Goal: Complete application form

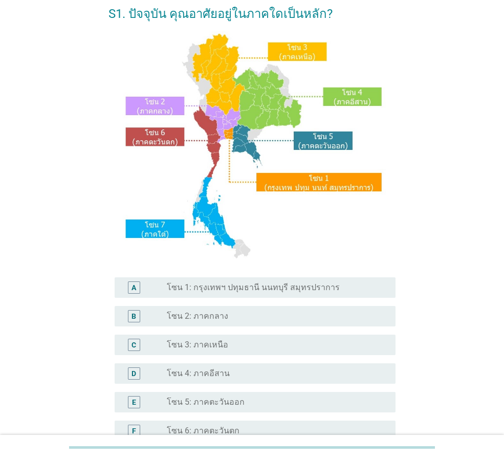
click at [325, 291] on label "โซน 1: กรุงเทพฯ ปทุมธานี นนทบุรี สมุทรปราการ" at bounding box center [253, 287] width 173 height 10
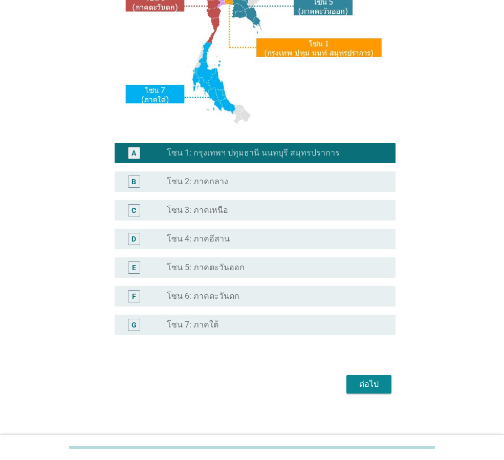
scroll to position [192, 0]
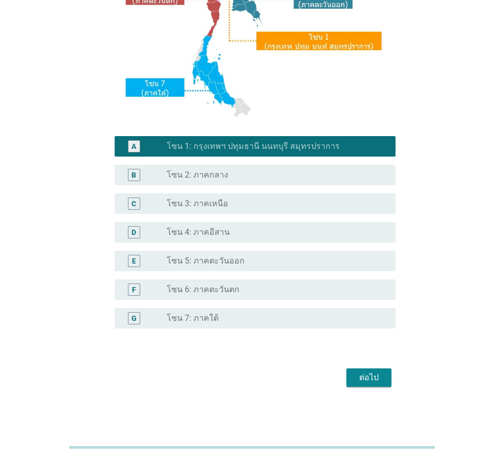
click at [379, 380] on div "ต่อไป" at bounding box center [368, 377] width 29 height 12
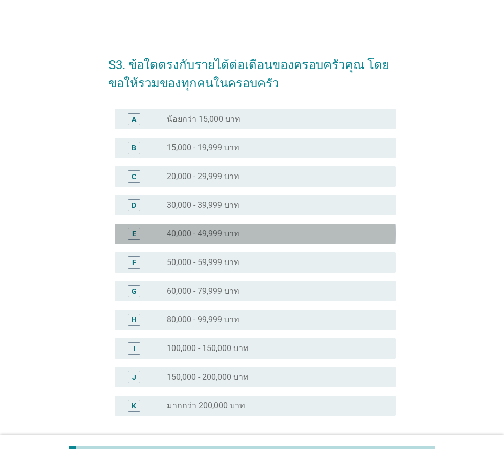
click at [185, 228] on div "radio_button_unchecked 40,000 - 49,999 บาท" at bounding box center [277, 234] width 220 height 12
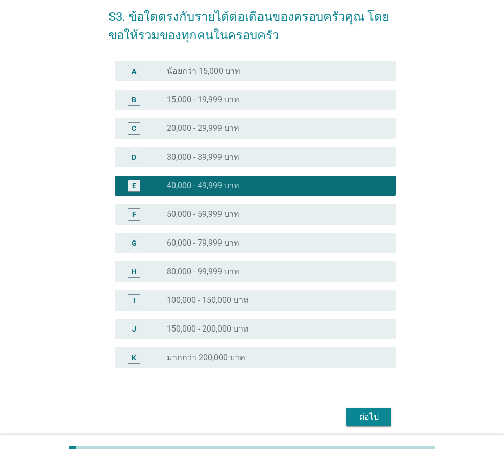
scroll to position [87, 0]
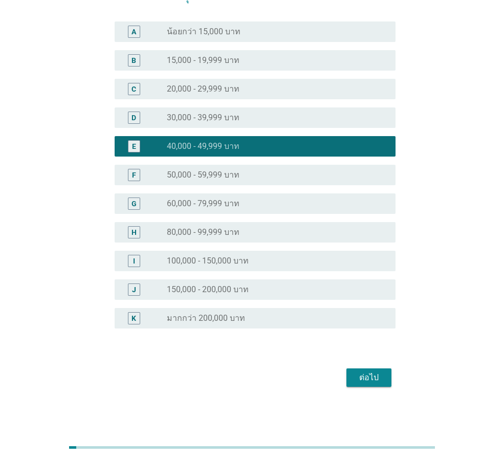
click at [379, 374] on div "ต่อไป" at bounding box center [368, 377] width 29 height 12
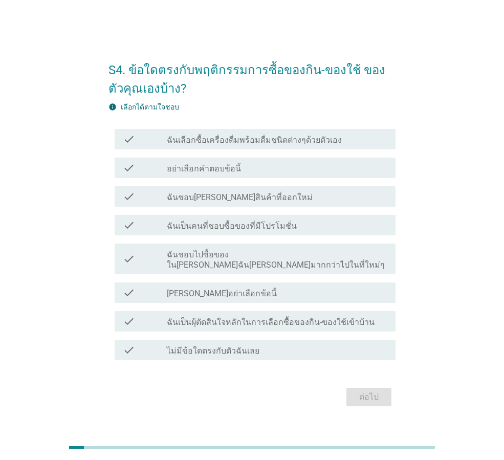
click at [365, 391] on div "ต่อไป" at bounding box center [251, 397] width 287 height 25
click at [192, 207] on div "check check_box_outline_blank ฉันชอบ[PERSON_NAME]สินค้าที่ออกใหม่" at bounding box center [255, 196] width 281 height 20
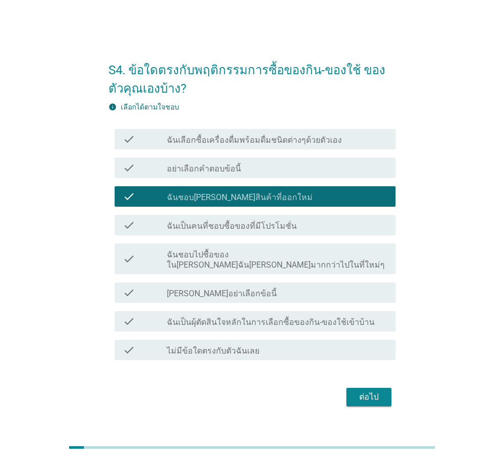
click at [226, 256] on label "ฉันชอบไปซื้อของใน[PERSON_NAME]ฉัน[PERSON_NAME]มากกว่าไปในที่ใหม่ๆ" at bounding box center [277, 260] width 220 height 20
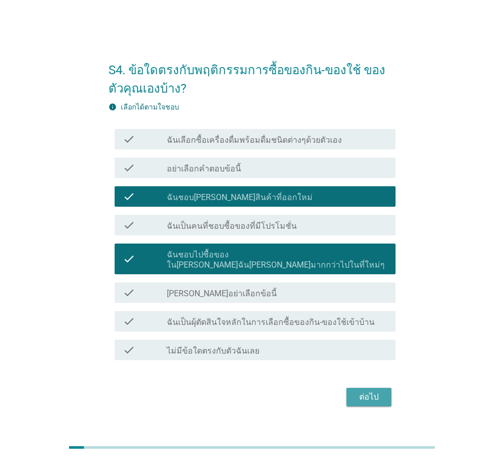
click at [355, 395] on div "ต่อไป" at bounding box center [368, 397] width 29 height 12
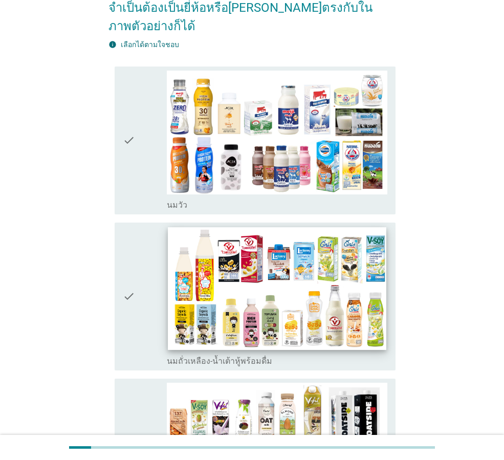
scroll to position [153, 0]
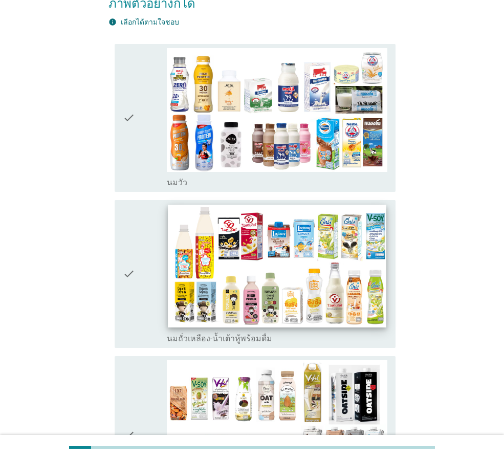
click at [274, 260] on img at bounding box center [277, 266] width 218 height 123
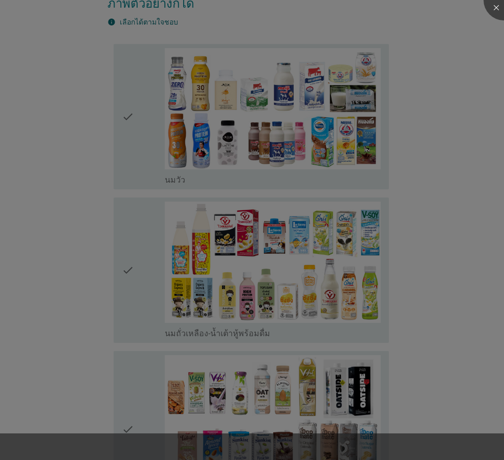
click at [317, 137] on div at bounding box center [252, 230] width 504 height 460
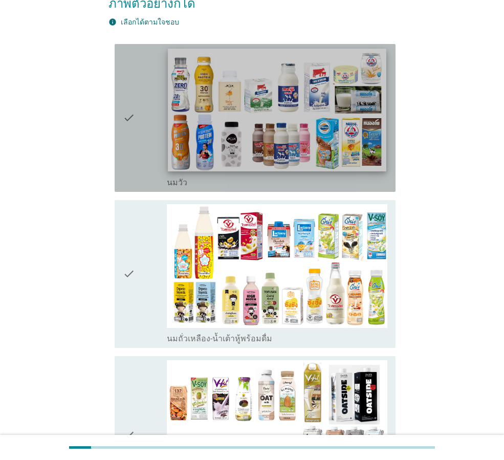
click at [169, 100] on img at bounding box center [277, 110] width 218 height 123
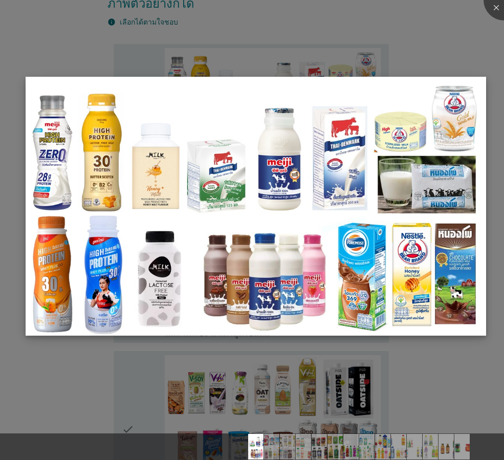
click at [172, 89] on img at bounding box center [256, 206] width 460 height 259
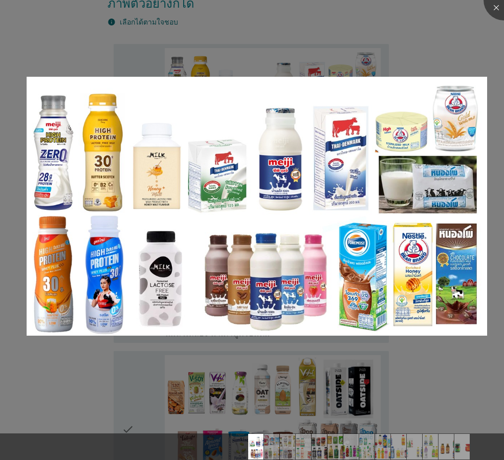
click at [142, 58] on div at bounding box center [252, 230] width 504 height 460
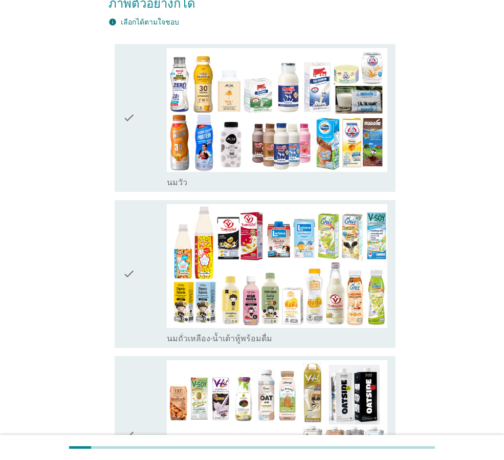
click at [147, 129] on div "check" at bounding box center [145, 118] width 44 height 140
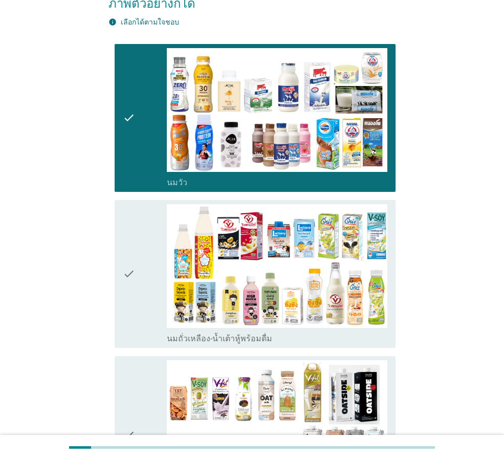
click at [115, 269] on div "check check_box_outline_blank นมถั่วเหลือง-น้ำเต้าหู้พร้อมดื่ม" at bounding box center [255, 274] width 281 height 148
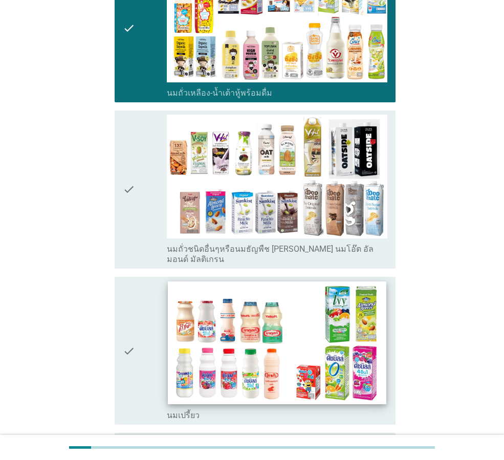
scroll to position [409, 0]
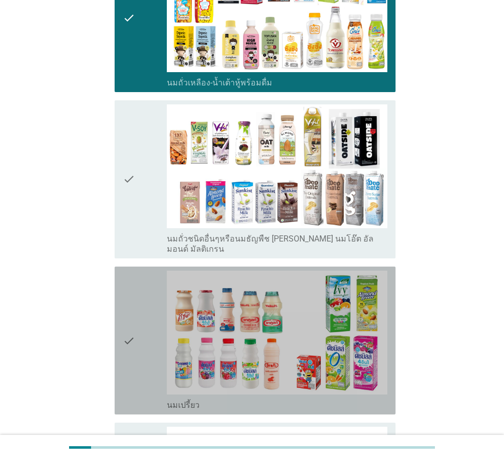
click at [145, 312] on div "check" at bounding box center [145, 340] width 44 height 140
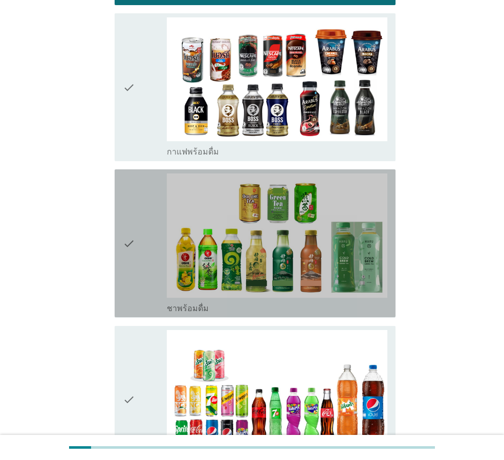
click at [127, 250] on icon "check" at bounding box center [129, 243] width 12 height 140
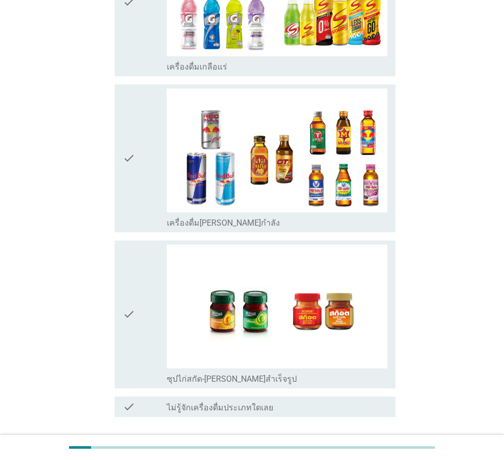
scroll to position [2043, 0]
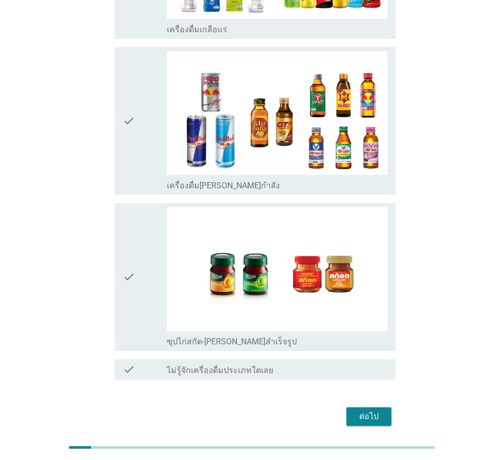
click at [142, 264] on div "check" at bounding box center [145, 277] width 44 height 140
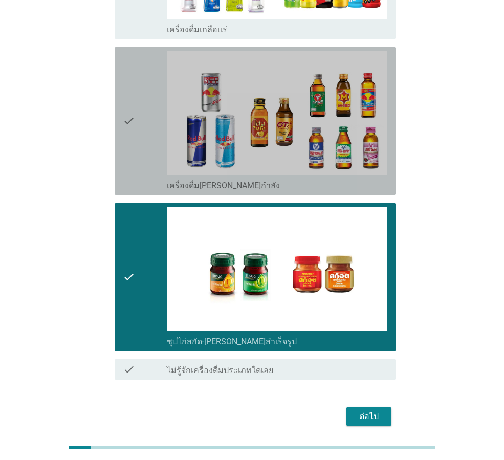
click at [125, 123] on icon "check" at bounding box center [129, 121] width 12 height 140
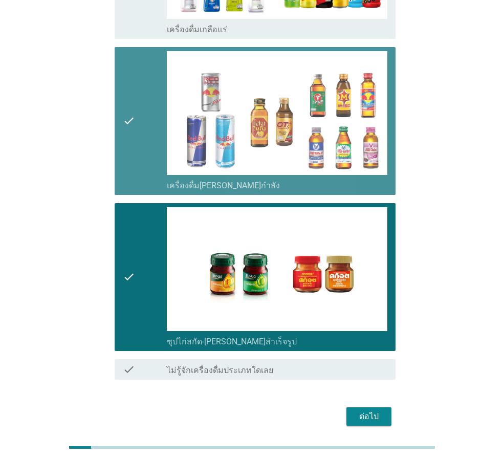
click at [130, 115] on icon "check" at bounding box center [129, 121] width 12 height 140
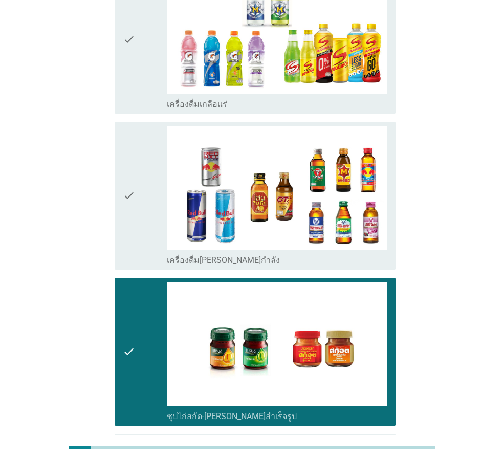
scroll to position [1890, 0]
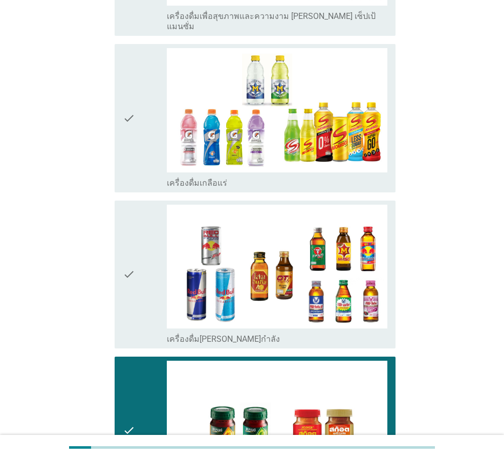
click at [119, 127] on div "check check_box_outline_blank เครื่องดื่มเกลือแร่" at bounding box center [255, 118] width 281 height 148
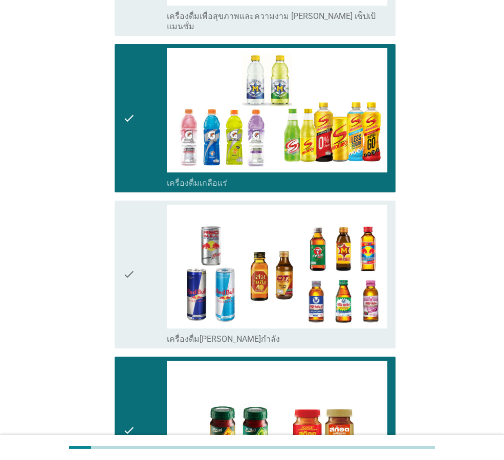
click at [126, 121] on icon "check" at bounding box center [129, 118] width 12 height 140
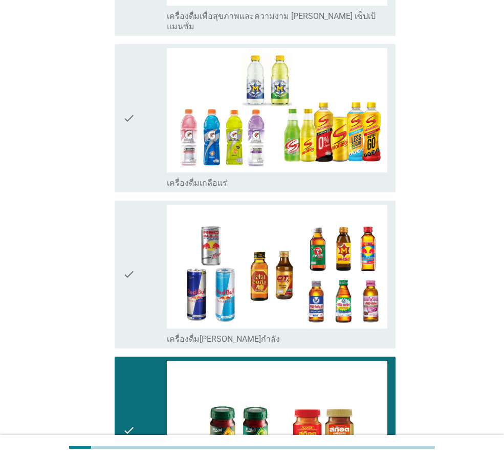
click at [127, 125] on icon "check" at bounding box center [129, 118] width 12 height 140
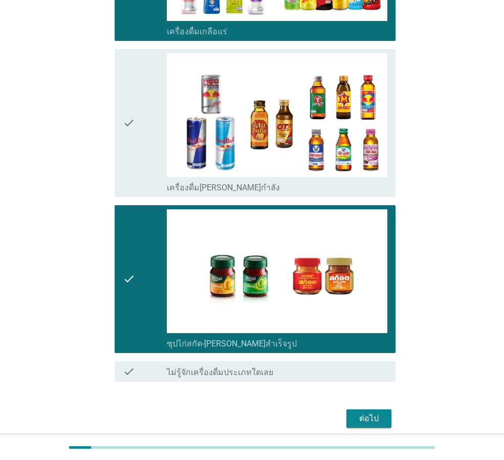
scroll to position [2043, 0]
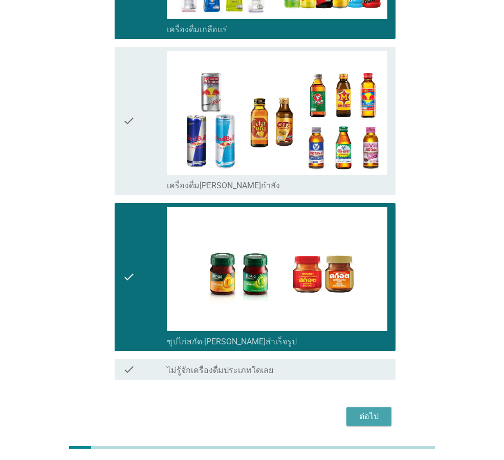
click at [378, 410] on div "ต่อไป" at bounding box center [368, 416] width 29 height 12
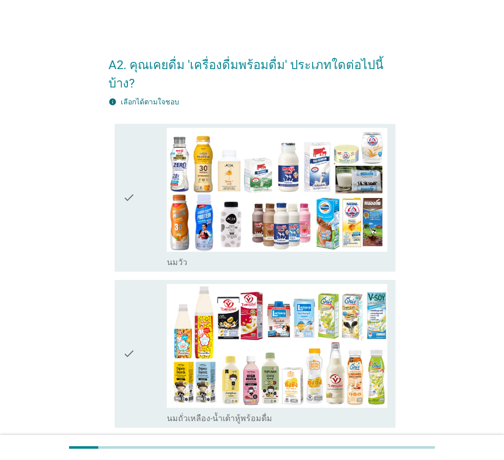
click at [136, 197] on div "check" at bounding box center [145, 198] width 44 height 140
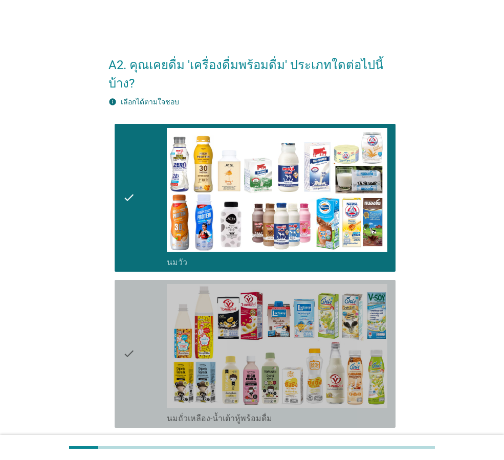
click at [159, 326] on div "check" at bounding box center [145, 354] width 44 height 140
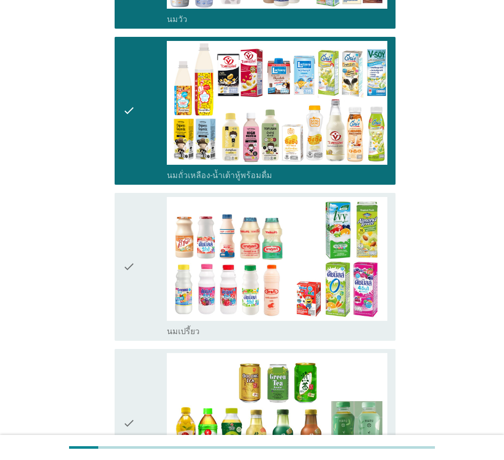
scroll to position [256, 0]
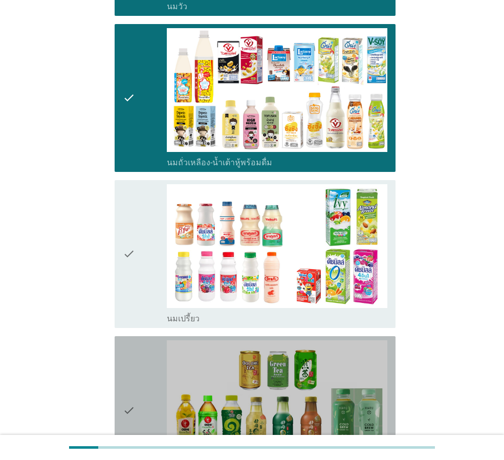
click at [136, 381] on div "check" at bounding box center [145, 410] width 44 height 140
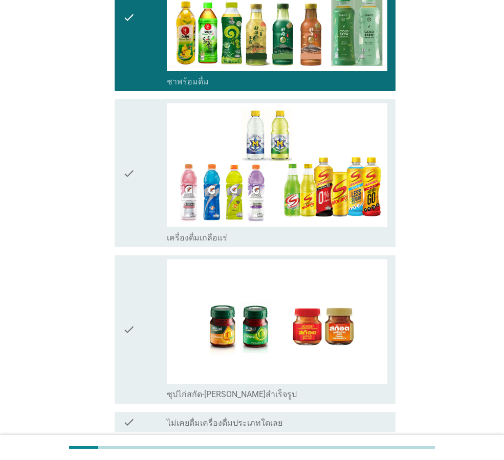
scroll to position [716, 0]
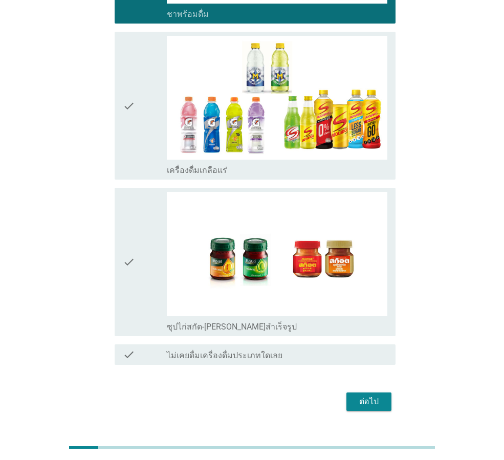
click at [145, 224] on div "check" at bounding box center [145, 262] width 44 height 140
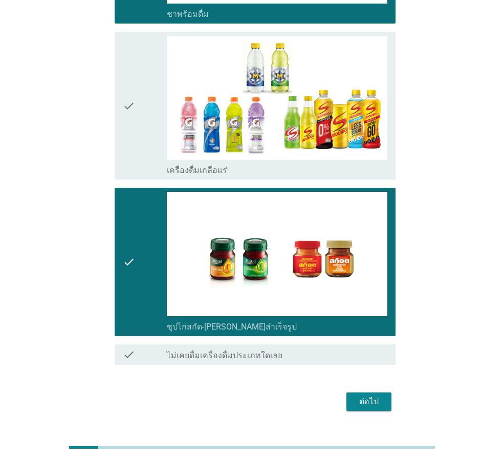
click at [376, 395] on div "ต่อไป" at bounding box center [368, 401] width 29 height 12
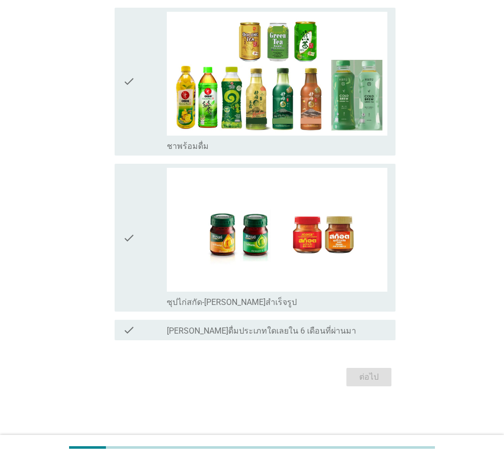
scroll to position [0, 0]
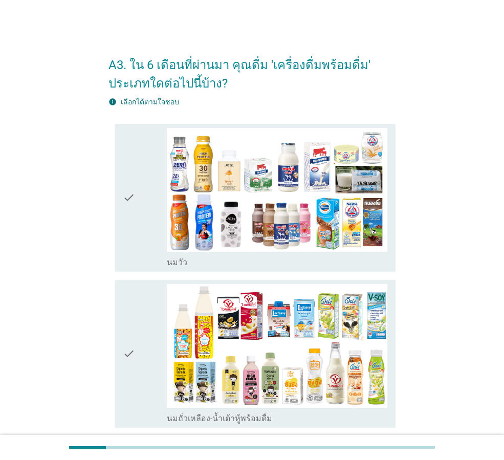
click at [145, 331] on div "check" at bounding box center [145, 354] width 44 height 140
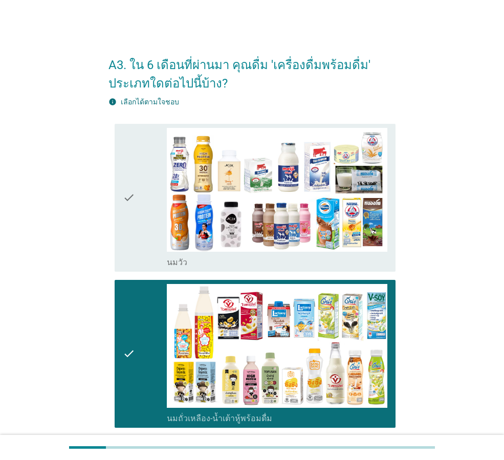
click at [131, 323] on icon "check" at bounding box center [129, 354] width 12 height 140
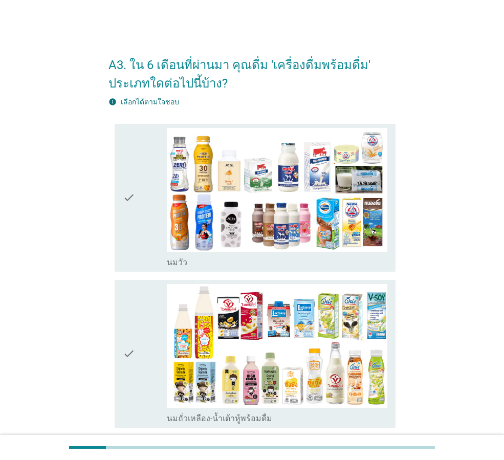
scroll to position [256, 0]
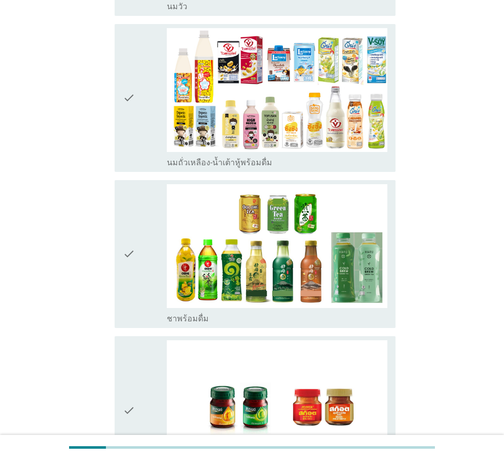
click at [132, 268] on icon "check" at bounding box center [129, 254] width 12 height 140
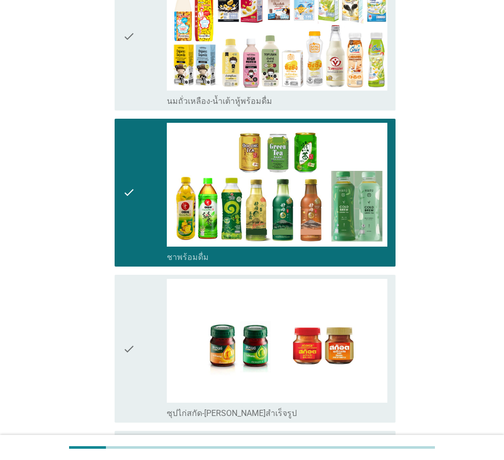
scroll to position [409, 0]
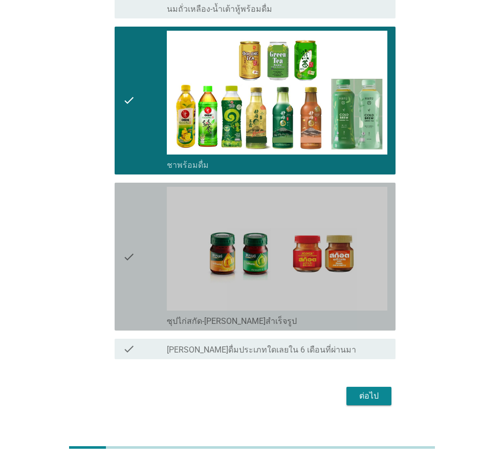
click at [142, 277] on div "check" at bounding box center [145, 257] width 44 height 140
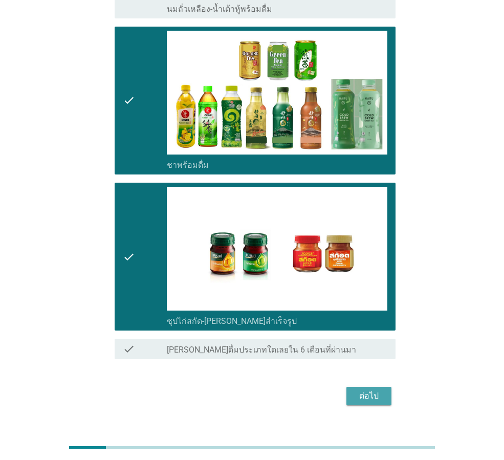
click at [380, 398] on div "ต่อไป" at bounding box center [368, 396] width 29 height 12
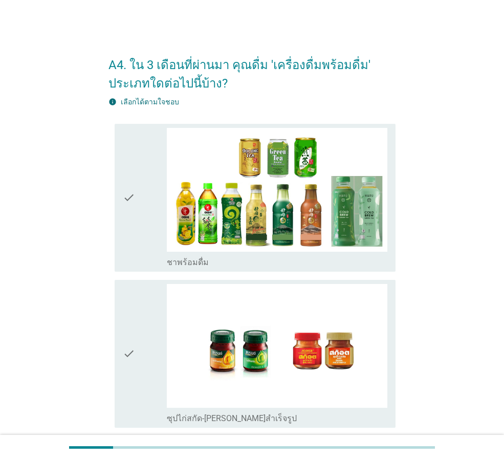
click at [147, 351] on div "check" at bounding box center [145, 354] width 44 height 140
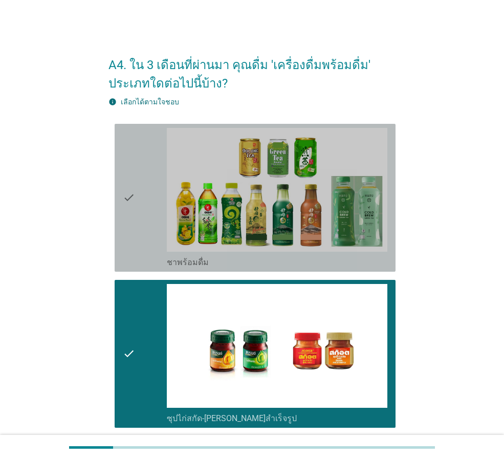
click at [142, 228] on div "check" at bounding box center [145, 198] width 44 height 140
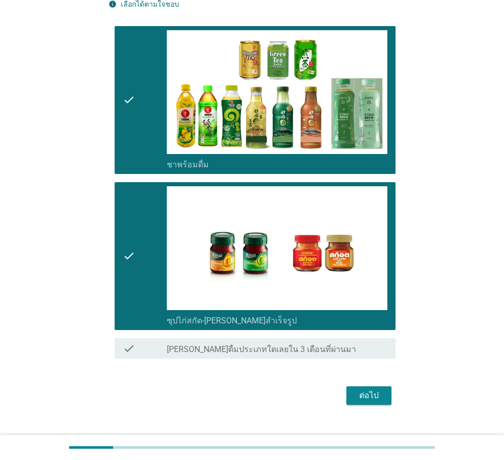
scroll to position [116, 0]
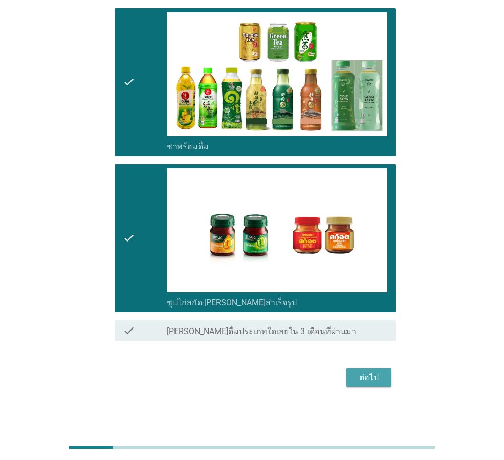
click at [378, 375] on div "ต่อไป" at bounding box center [368, 377] width 29 height 12
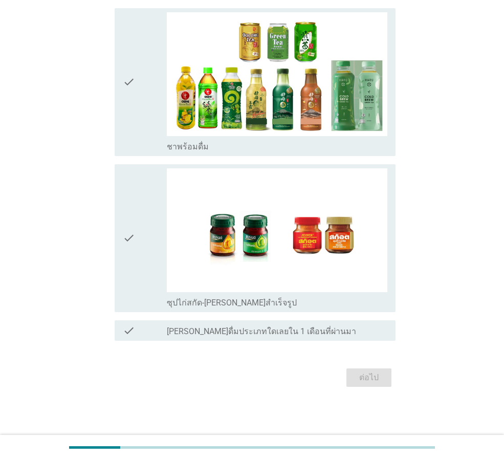
scroll to position [0, 0]
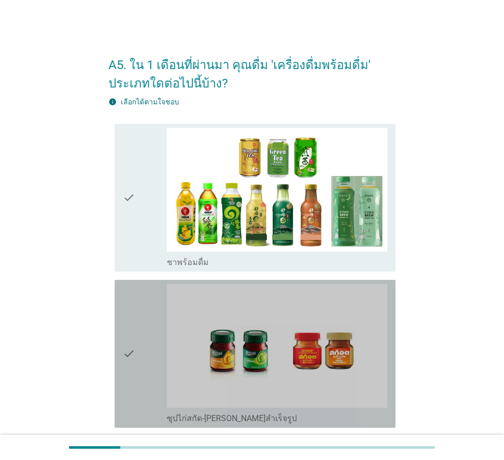
drag, startPoint x: 132, startPoint y: 369, endPoint x: 133, endPoint y: 291, distance: 77.2
click at [133, 369] on icon "check" at bounding box center [129, 354] width 12 height 140
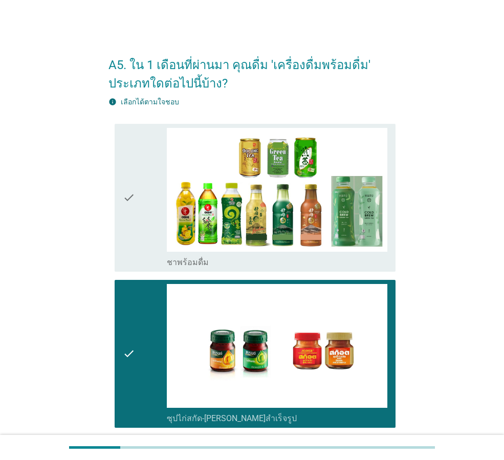
click at [129, 216] on icon "check" at bounding box center [129, 198] width 12 height 140
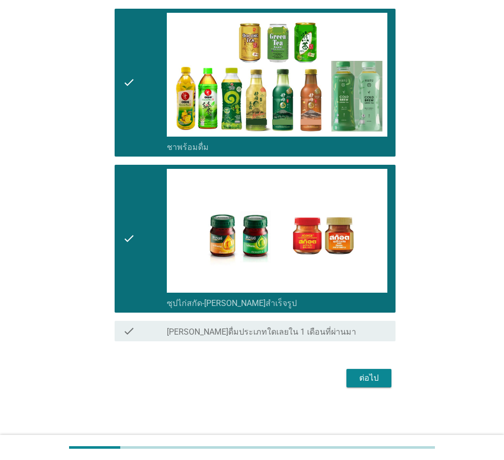
scroll to position [116, 0]
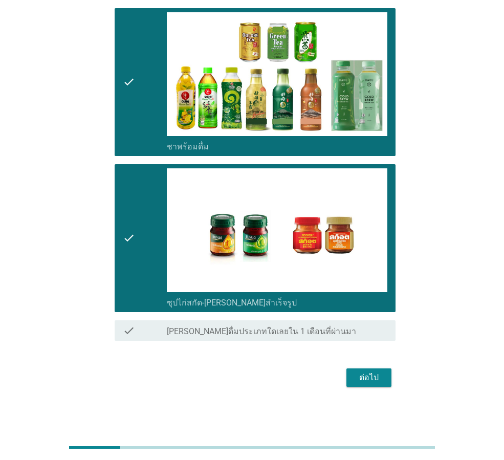
click at [371, 382] on div "ต่อไป" at bounding box center [368, 377] width 29 height 12
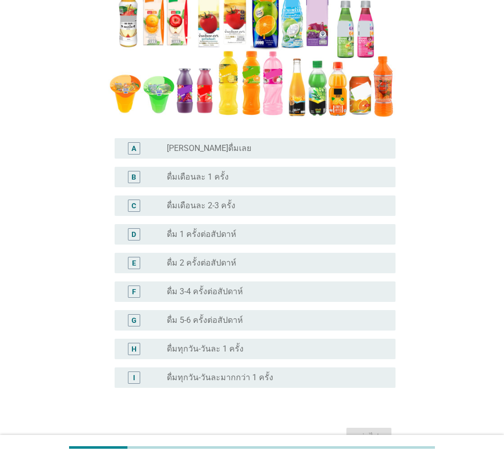
scroll to position [205, 0]
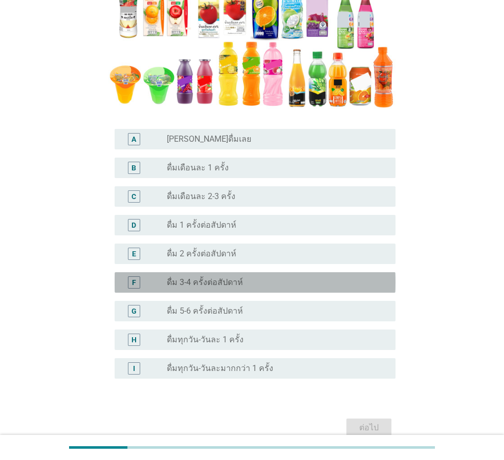
click at [124, 280] on div "F" at bounding box center [134, 282] width 22 height 12
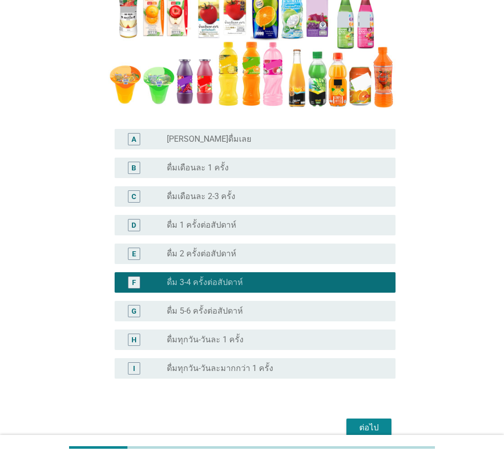
click at [387, 424] on button "ต่อไป" at bounding box center [368, 427] width 45 height 18
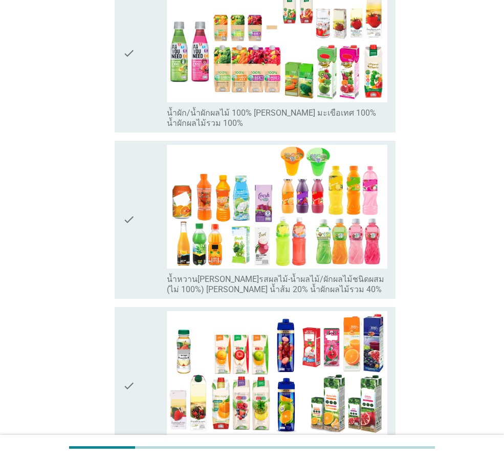
click at [133, 232] on icon "check" at bounding box center [129, 220] width 12 height 150
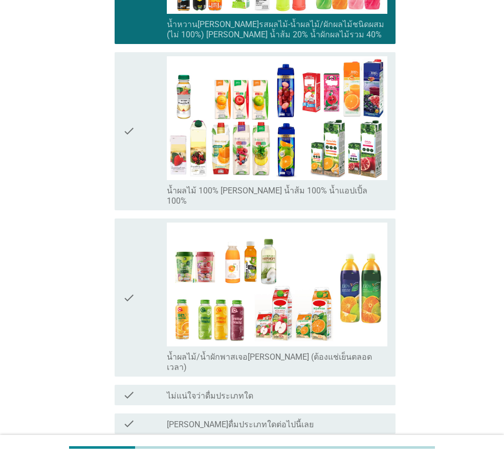
scroll to position [460, 0]
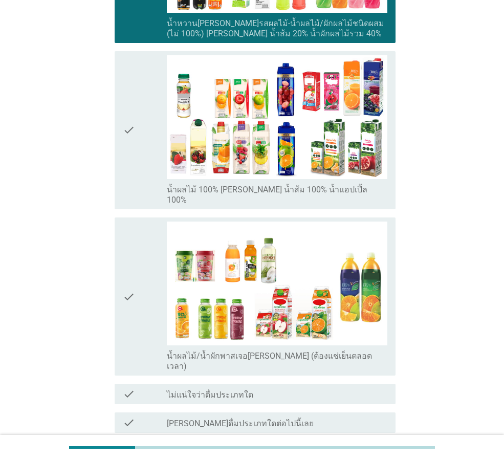
click at [141, 295] on div "check" at bounding box center [145, 296] width 44 height 150
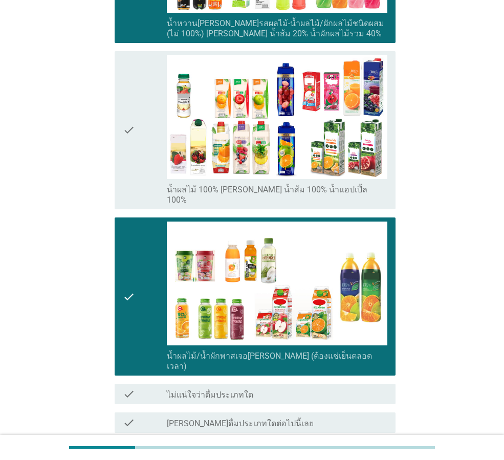
click at [366, 459] on div "ต่อไป" at bounding box center [368, 469] width 29 height 12
